Goal: Information Seeking & Learning: Learn about a topic

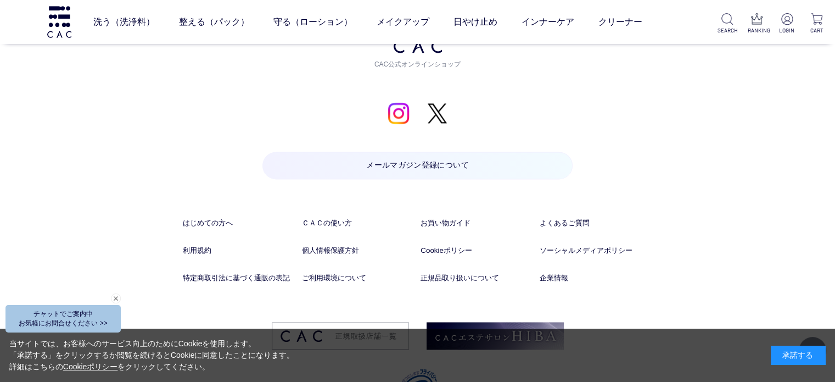
scroll to position [5768, 0]
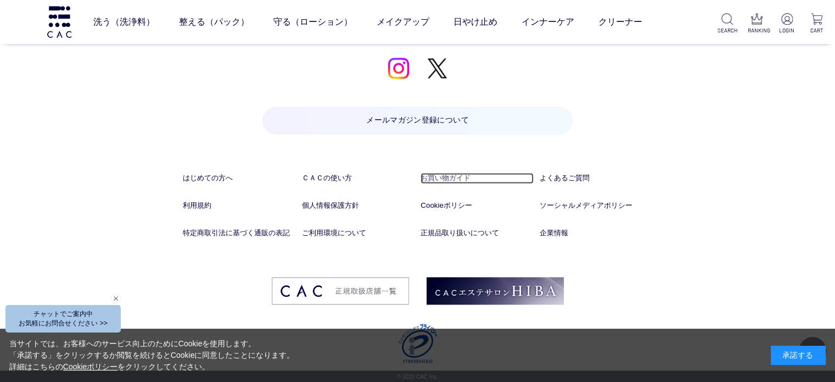
click at [445, 173] on link "お買い物ガイド" at bounding box center [477, 177] width 113 height 11
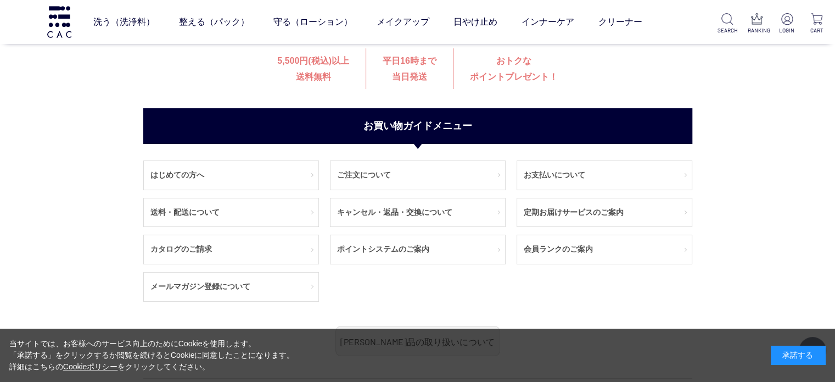
scroll to position [165, 0]
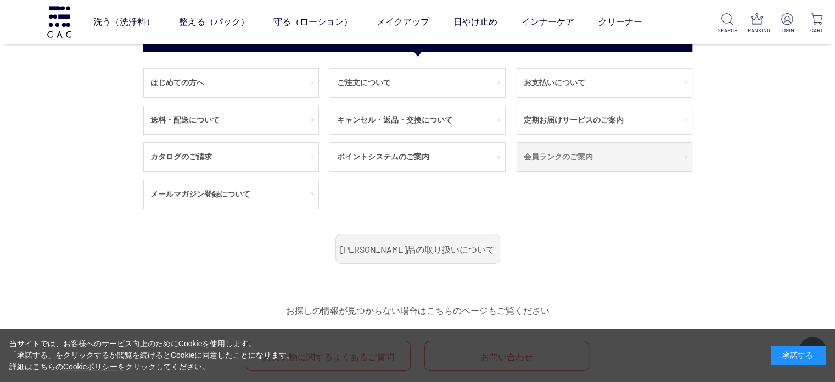
click at [633, 154] on link "会員ランクのご案内" at bounding box center [604, 157] width 175 height 29
